Goal: Complete application form

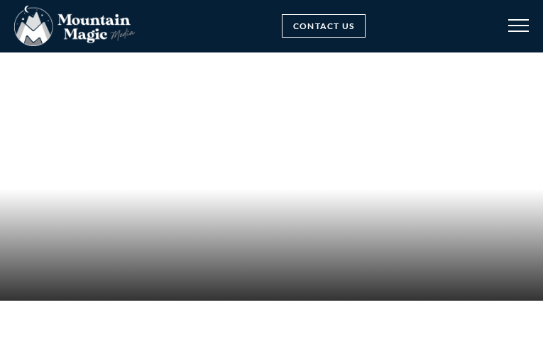
select select "Other"
select select "Crested Butte Gunnison Wedding Guide"
type input "xwztSpHhloClTFFe"
type input "irwUKWTboy"
type input "[EMAIL_ADDRESS][DOMAIN_NAME]"
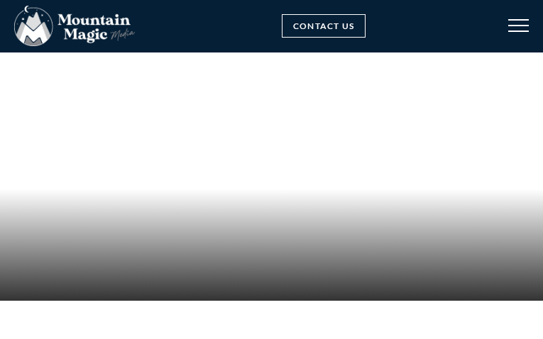
type input "dqJQmoqLYaF"
type input "[EMAIL_ADDRESS][DOMAIN_NAME]"
type input "vaViBBVhLT"
type input "[EMAIL_ADDRESS][DOMAIN_NAME]"
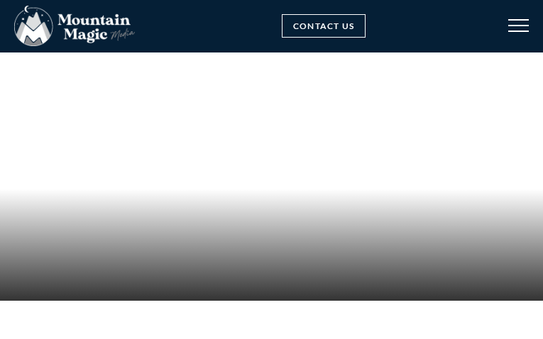
type input "HqjBZNNhKh"
select select "Boudoir"
select select "Event"
checkbox input "true"
